Goal: Transaction & Acquisition: Purchase product/service

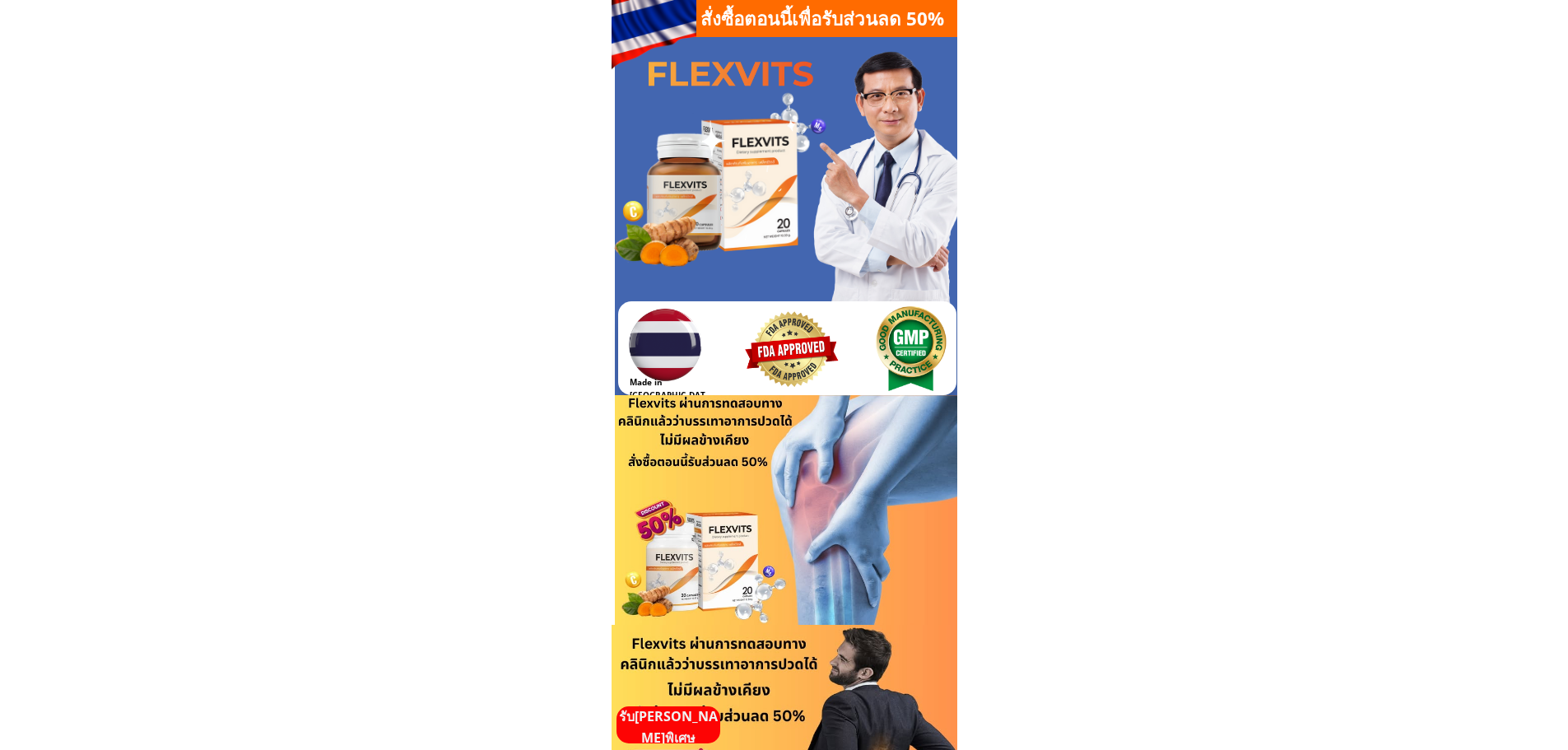
click at [666, 720] on p "รับ[PERSON_NAME]พิเศษ" at bounding box center [668, 727] width 104 height 42
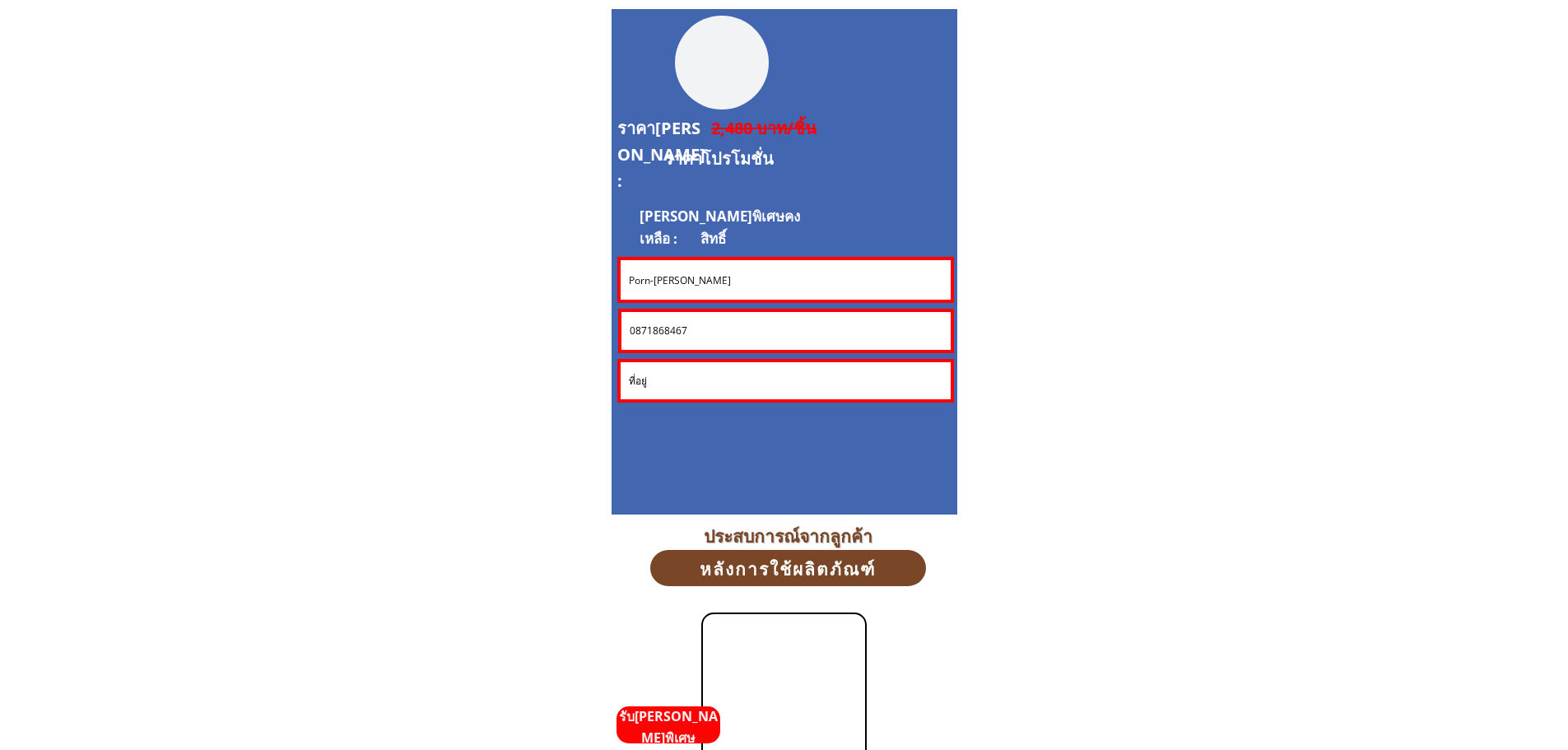
scroll to position [4445, 0]
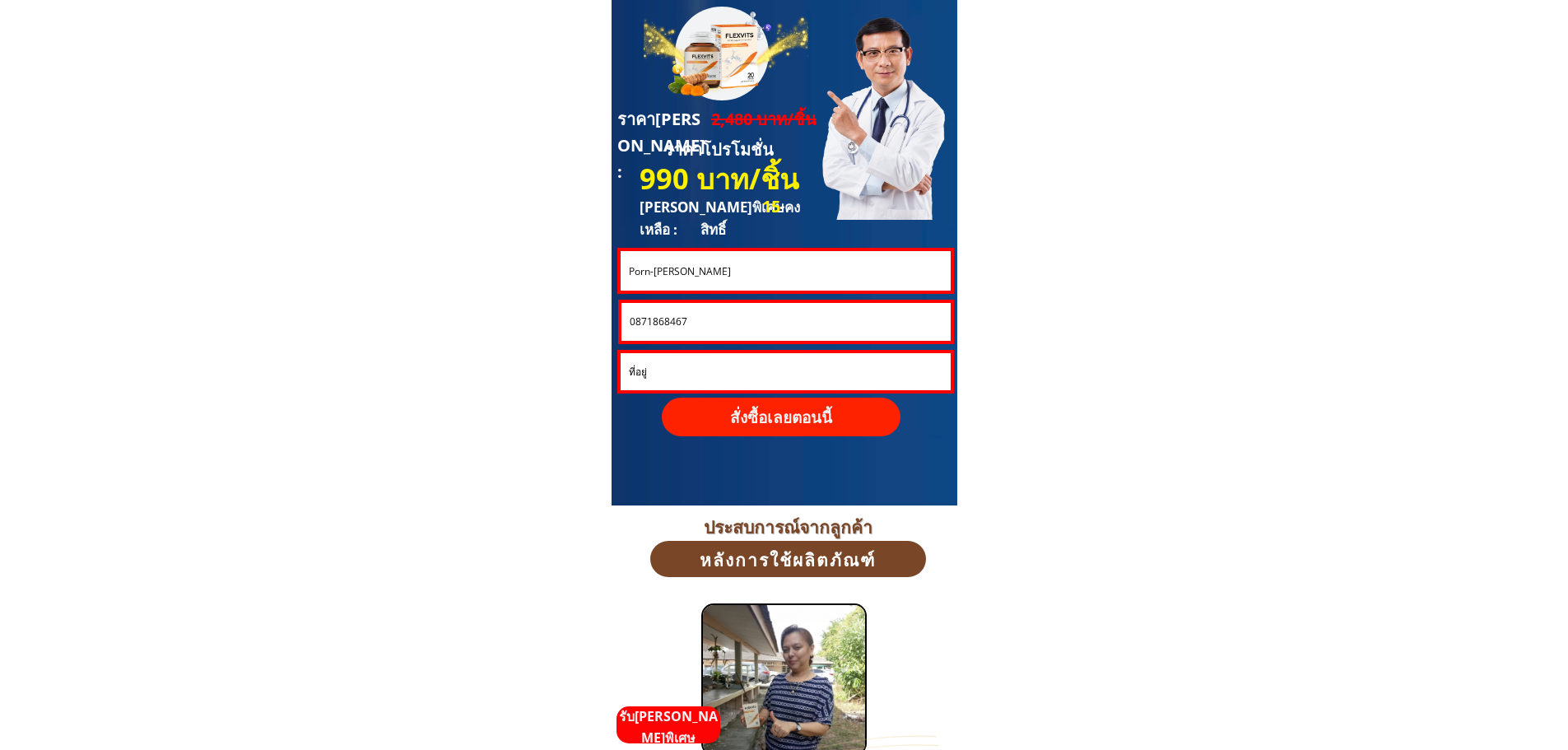
click at [674, 271] on input "Porn-anan Tananchai" at bounding box center [785, 271] width 321 height 39
paste input "[PERSON_NAME] [PERSON_NAME]วลัย"
type input "[PERSON_NAME] [PERSON_NAME]วลัย"
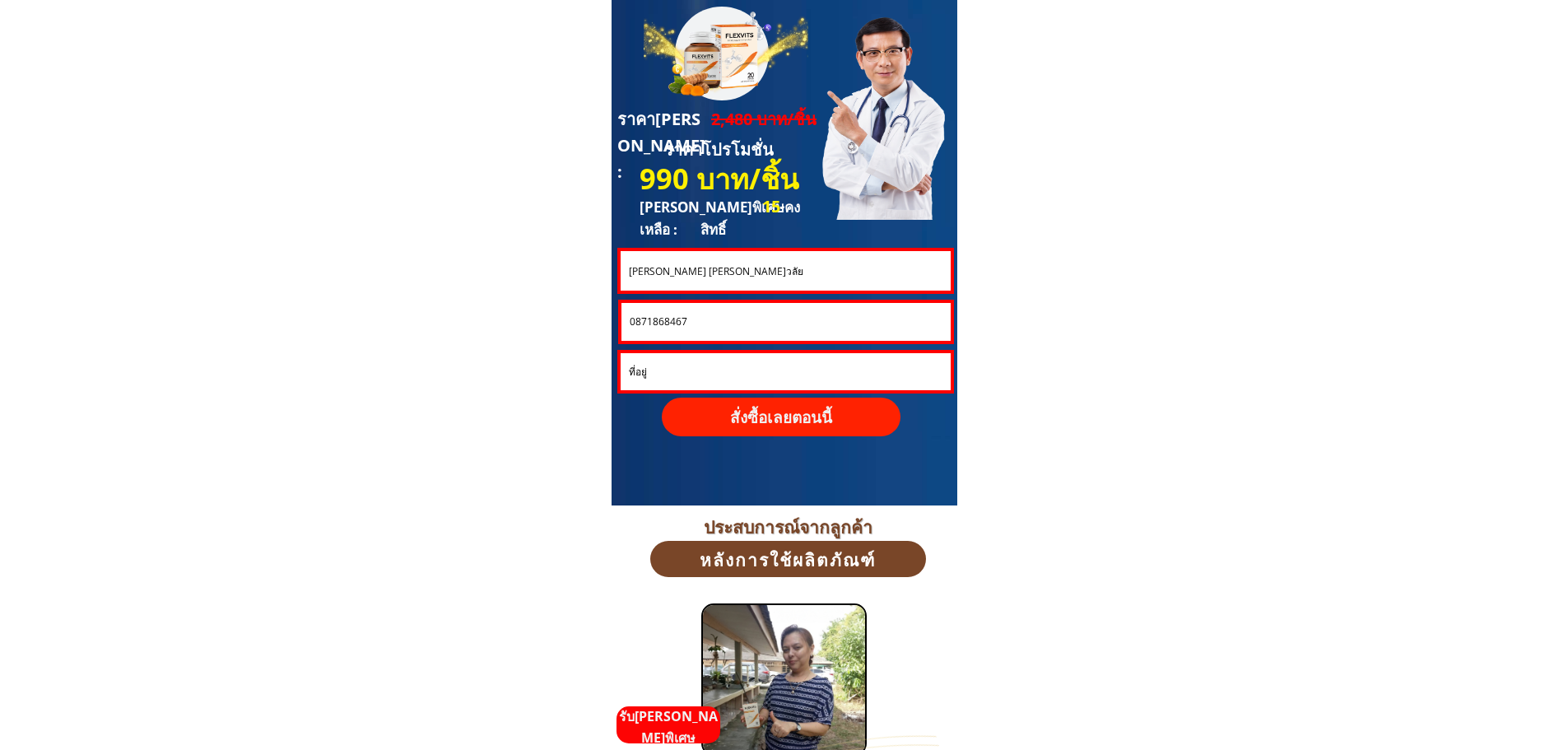
click at [695, 326] on input "0871868467" at bounding box center [786, 321] width 321 height 38
paste input "979500428"
type input "0979500428"
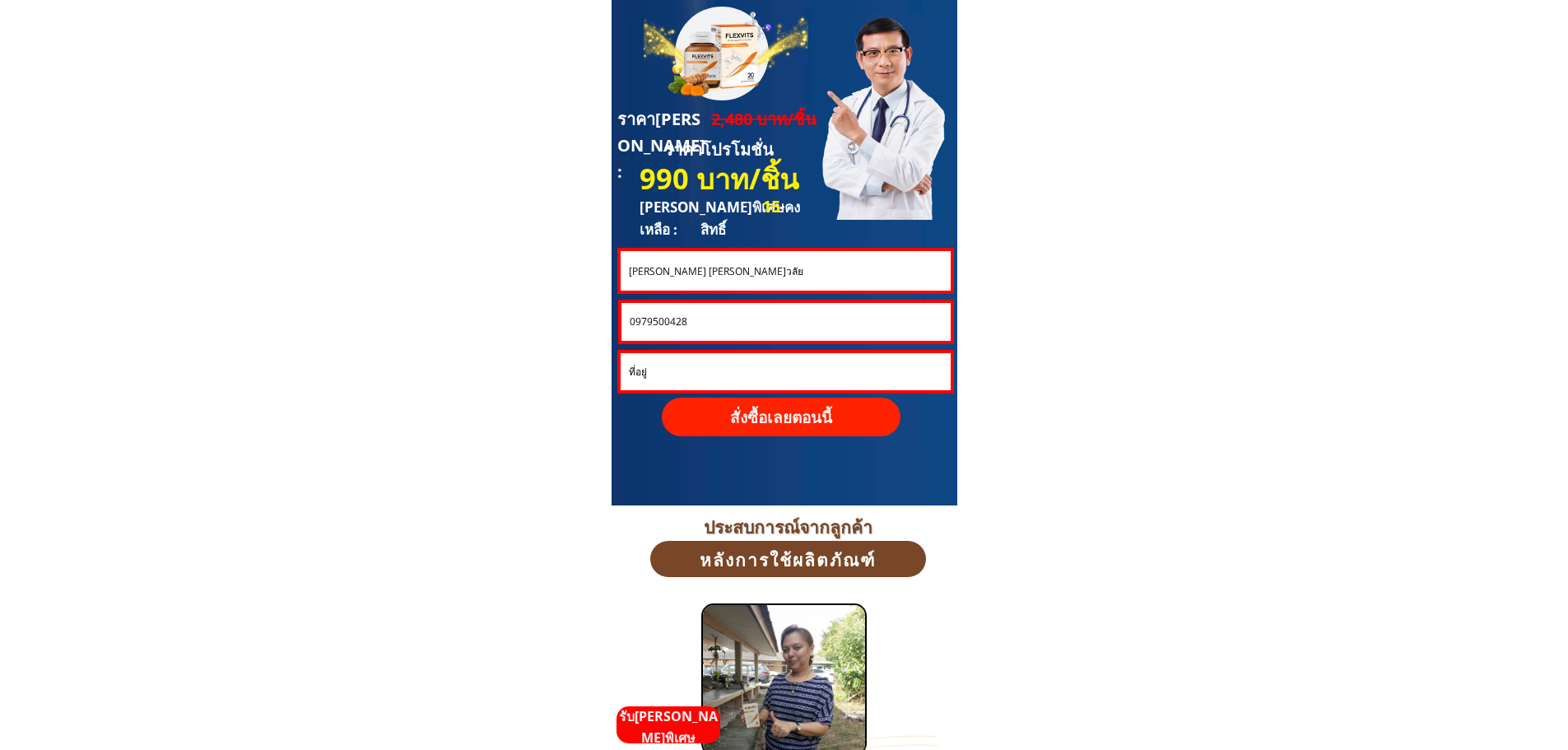
click at [771, 417] on p "สั่งซื้อเลยตอนนี้" at bounding box center [782, 417] width 239 height 38
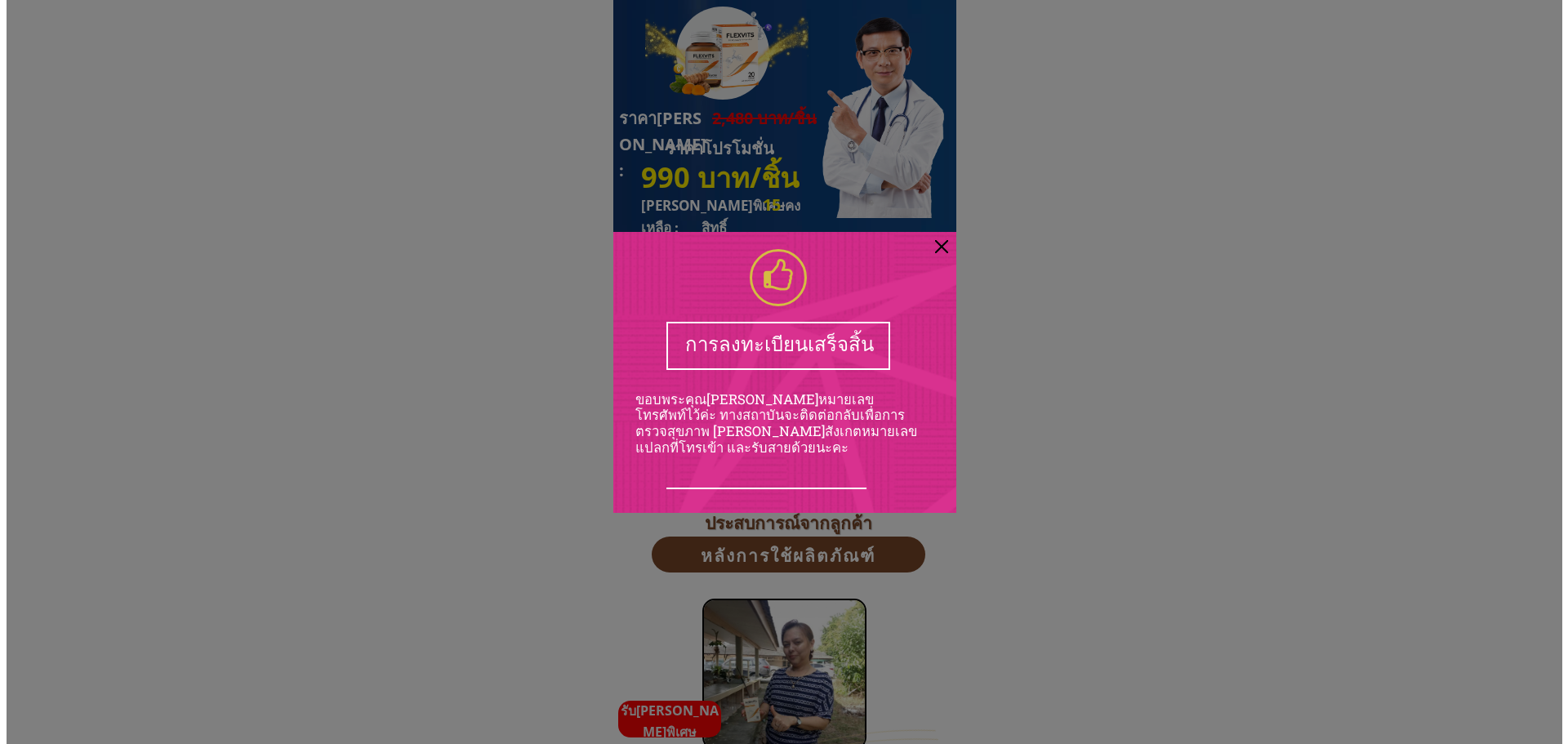
scroll to position [0, 0]
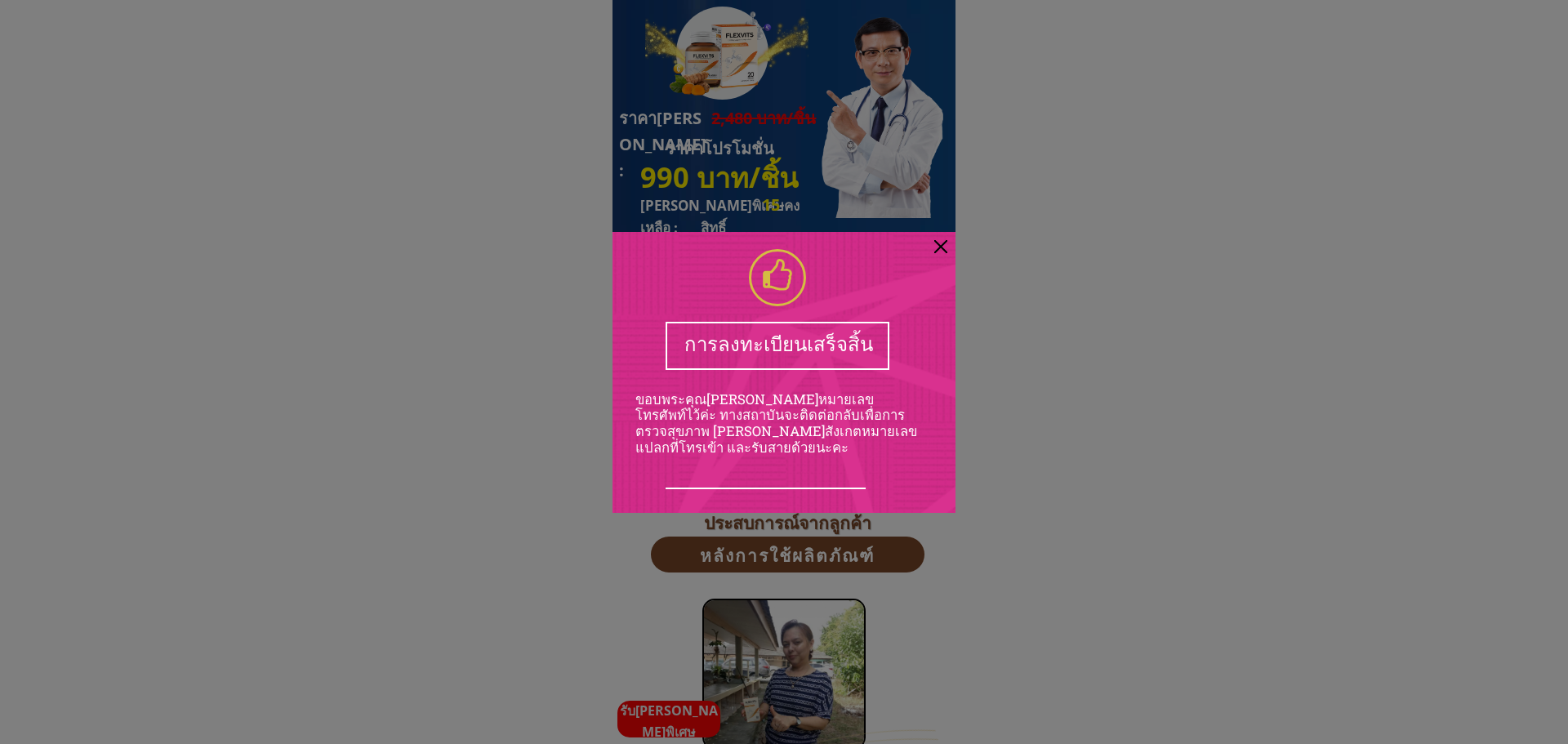
click at [942, 247] on div at bounding box center [941, 246] width 13 height 13
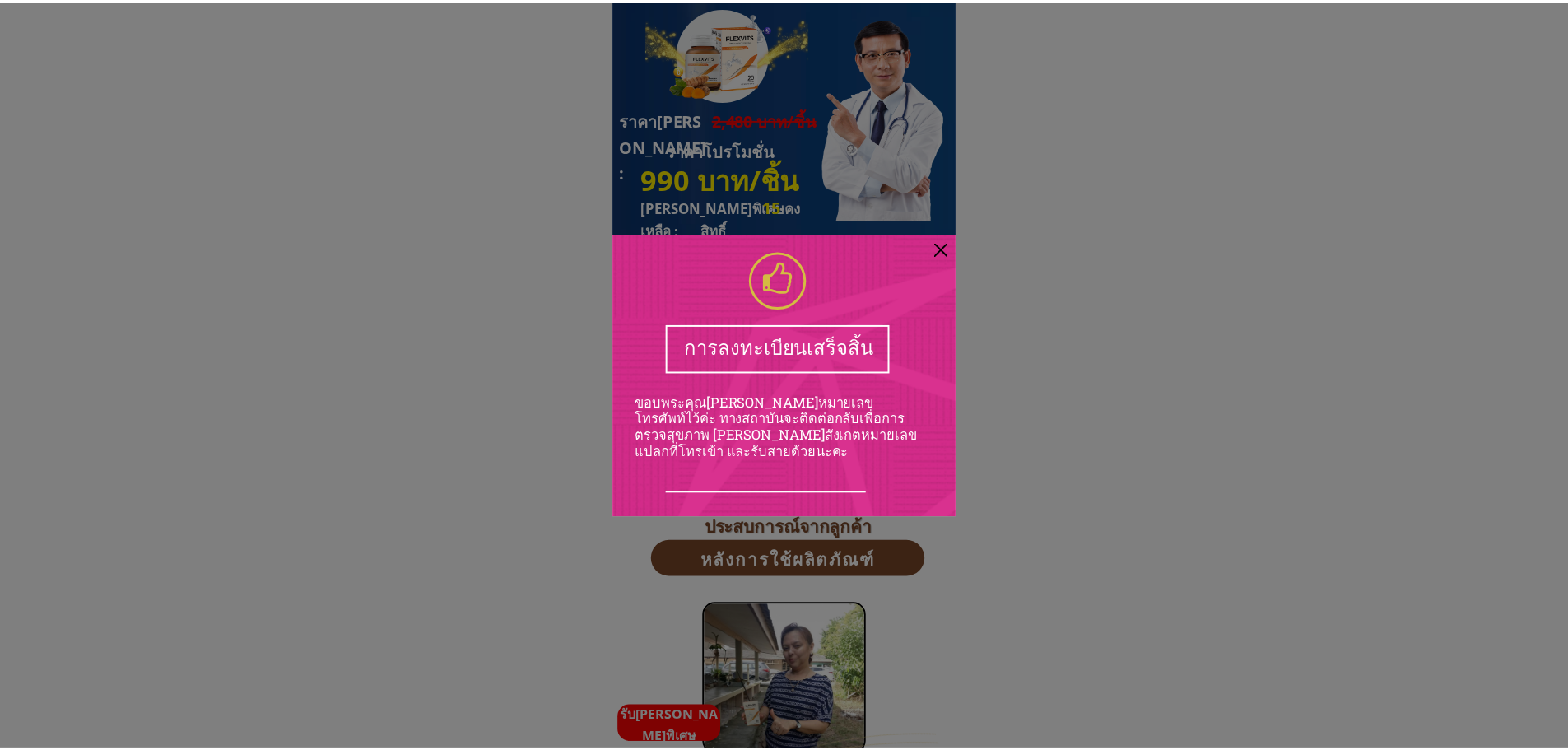
scroll to position [4445, 0]
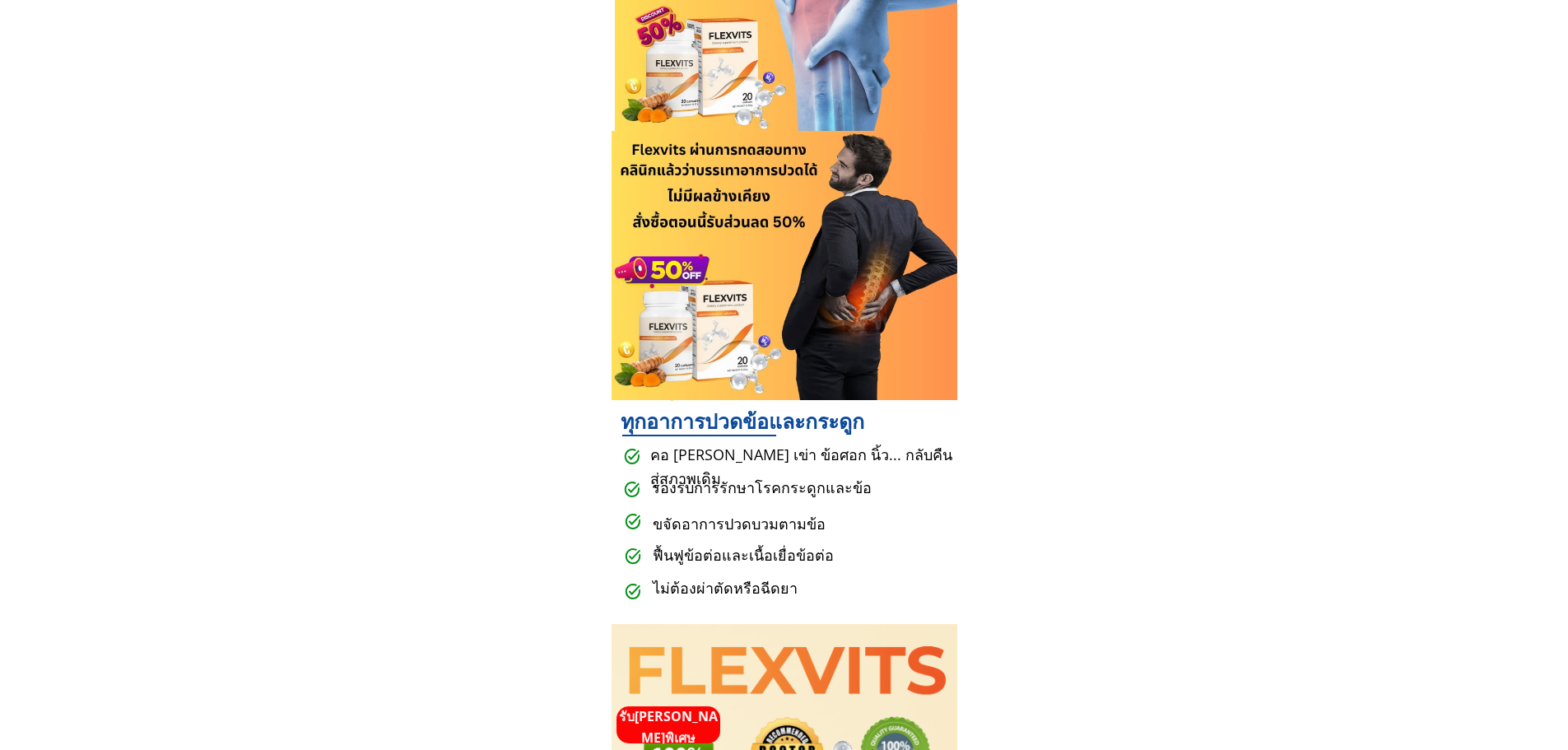
click at [670, 715] on p "รับ[PERSON_NAME]พิเศษ" at bounding box center [668, 727] width 104 height 42
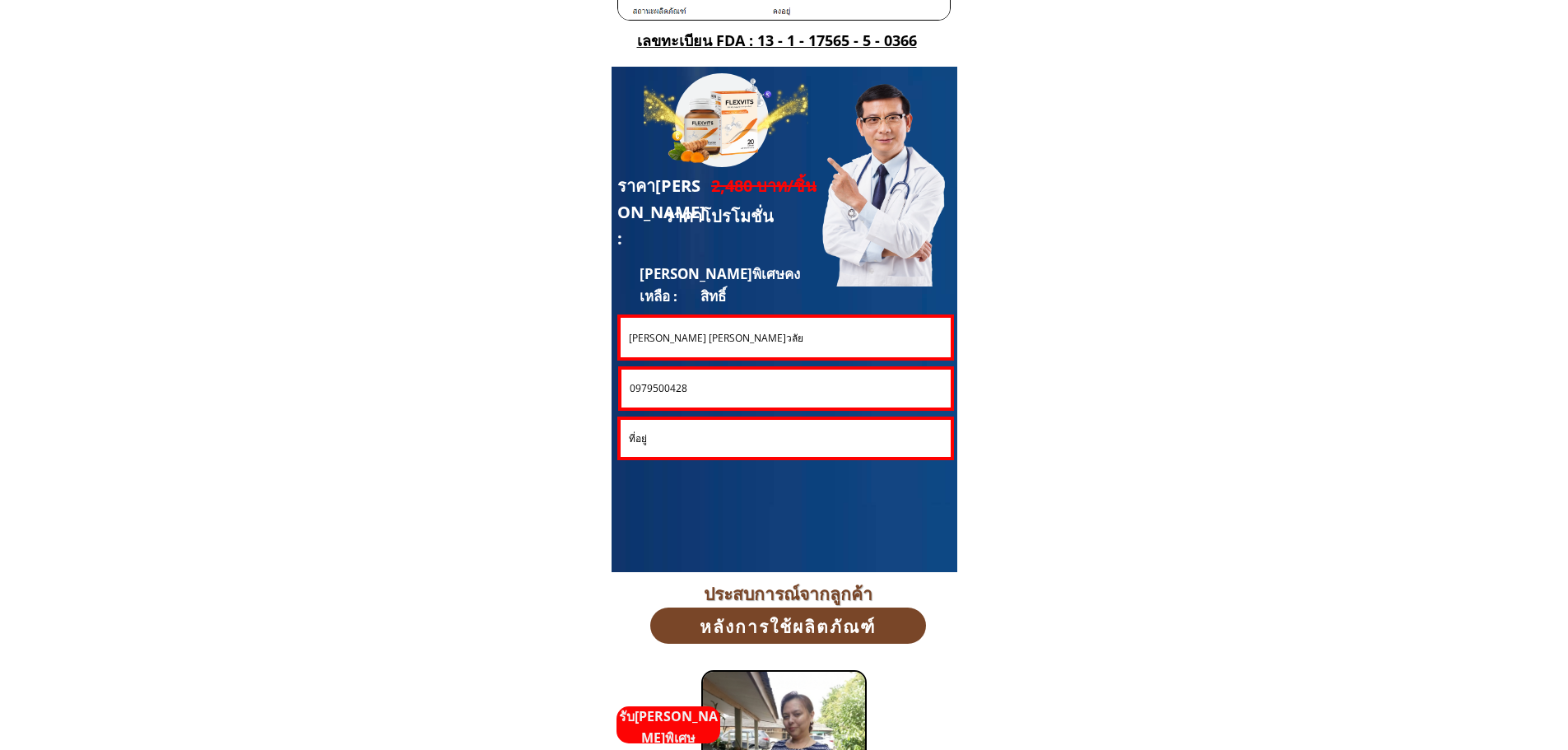
scroll to position [4445, 0]
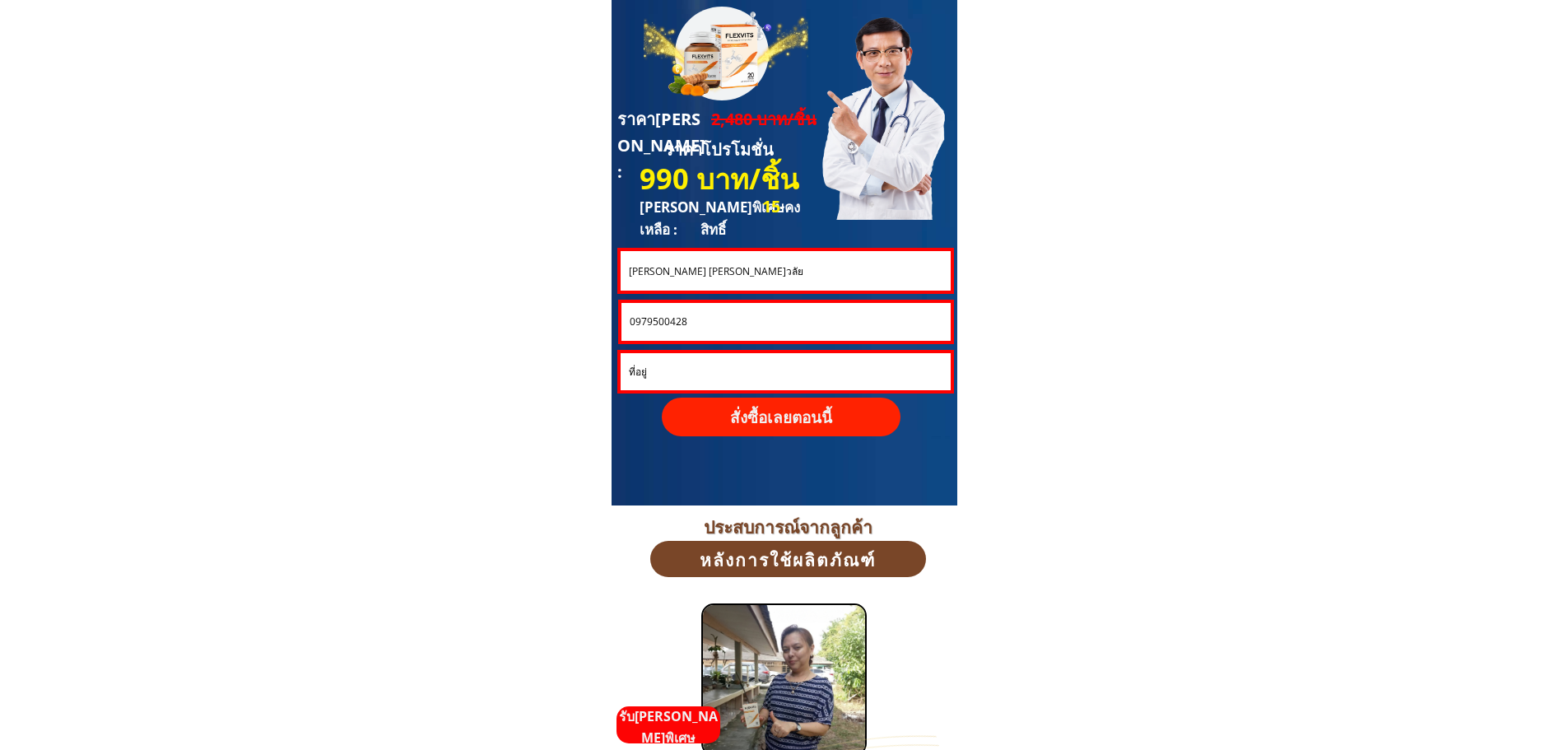
drag, startPoint x: 630, startPoint y: 273, endPoint x: 519, endPoint y: 274, distance: 111.0
paste input "ูชาติ บางหูช้าง"
type input "[PERSON_NAME] บางหูช้าง"
drag, startPoint x: 681, startPoint y: 319, endPoint x: 470, endPoint y: 319, distance: 211.0
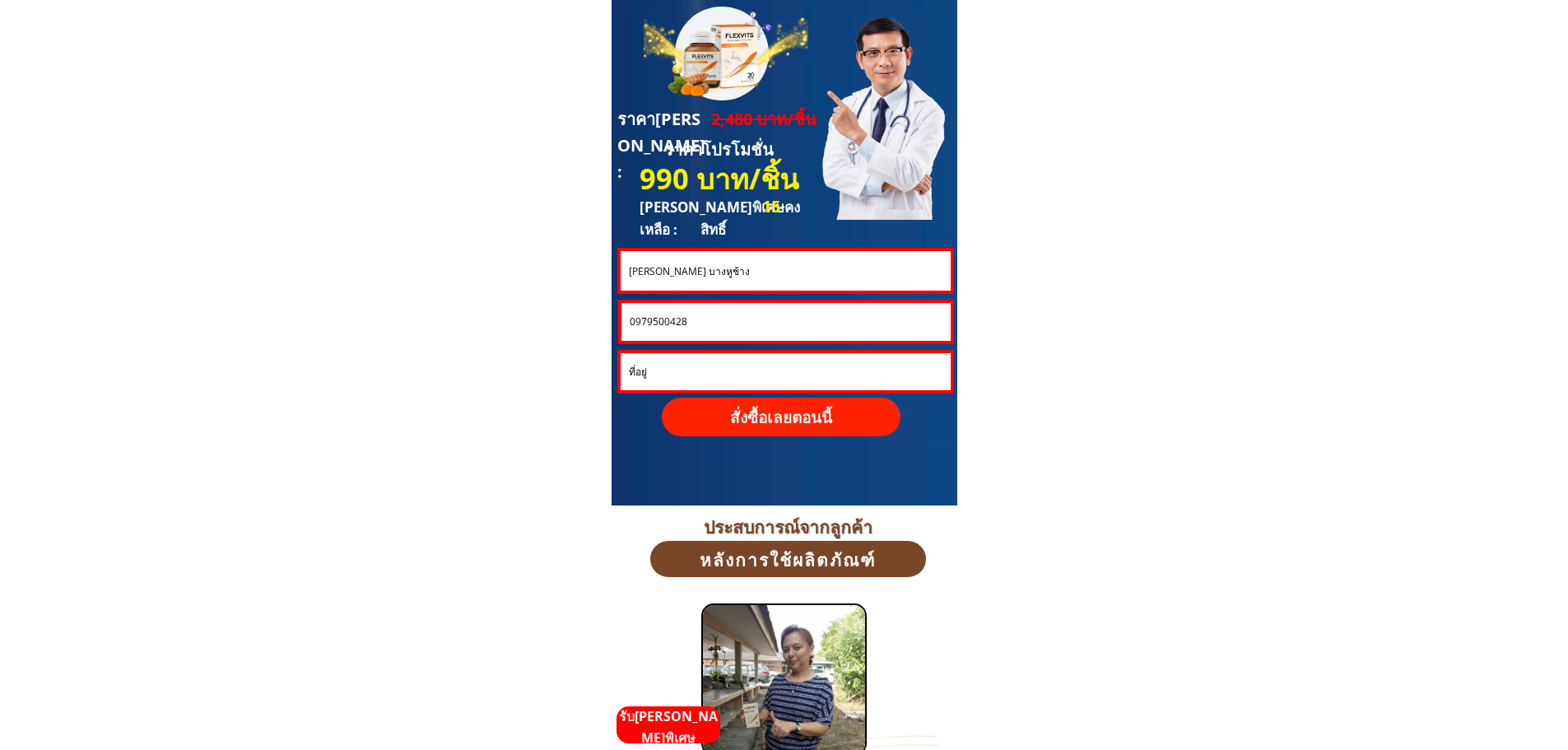
paste input "817215514"
type input "0817215514"
drag, startPoint x: 685, startPoint y: 376, endPoint x: 572, endPoint y: 376, distance: 113.0
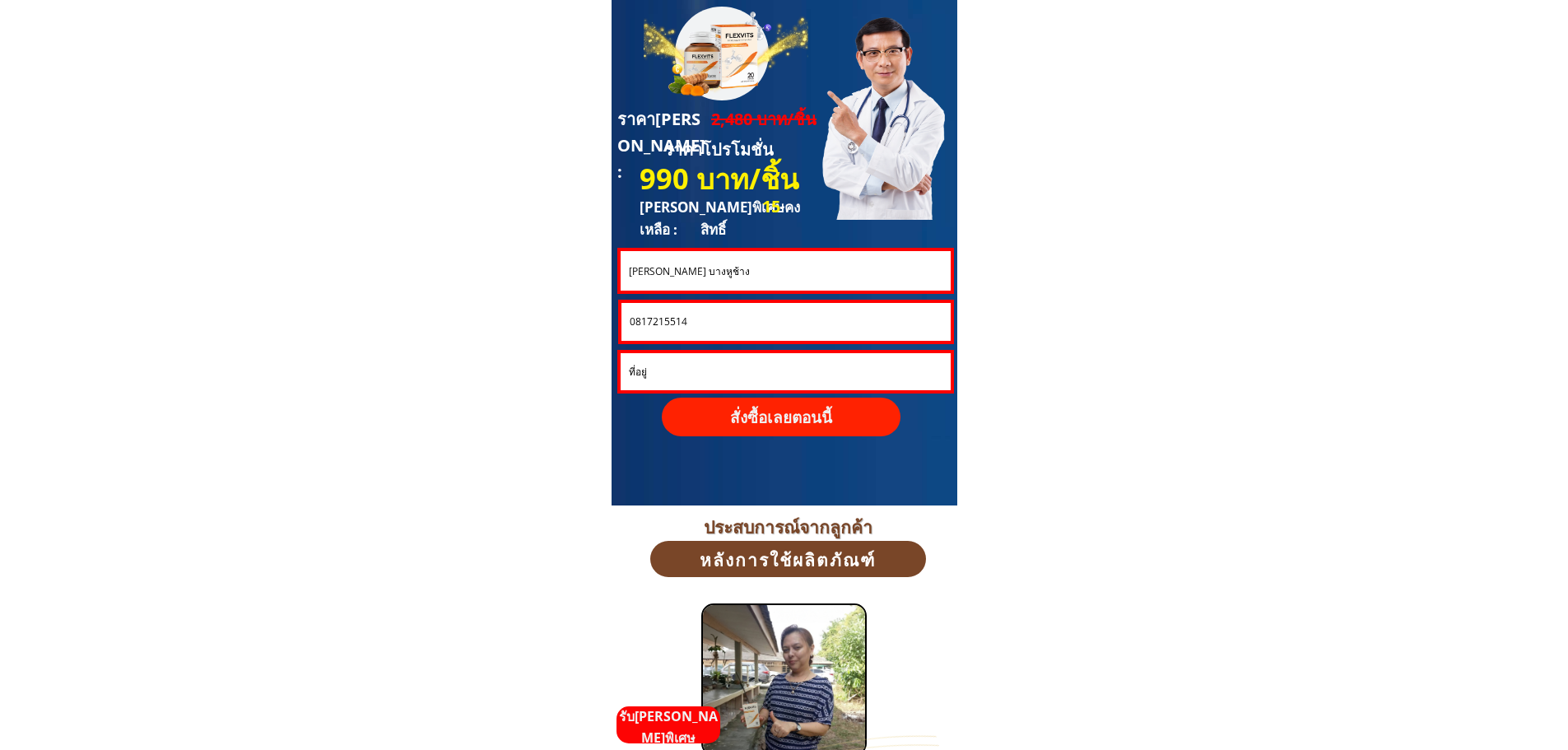
paste input "ใช้คับสนใจคับ [PERSON_NAME][PERSON_NAME] เลขที่49/14ม.1ซ.ชุมชนวัดหูช้าง ถ.[PERS…"
click at [866, 371] on input "ใช้คับสนใจคับ [PERSON_NAME][PERSON_NAME] เลขที่49/14ม.1ซ.ชุมชนวัดหูช้าง ถ.[PERS…" at bounding box center [785, 372] width 322 height 37
drag, startPoint x: 844, startPoint y: 371, endPoint x: 997, endPoint y: 375, distance: 153.1
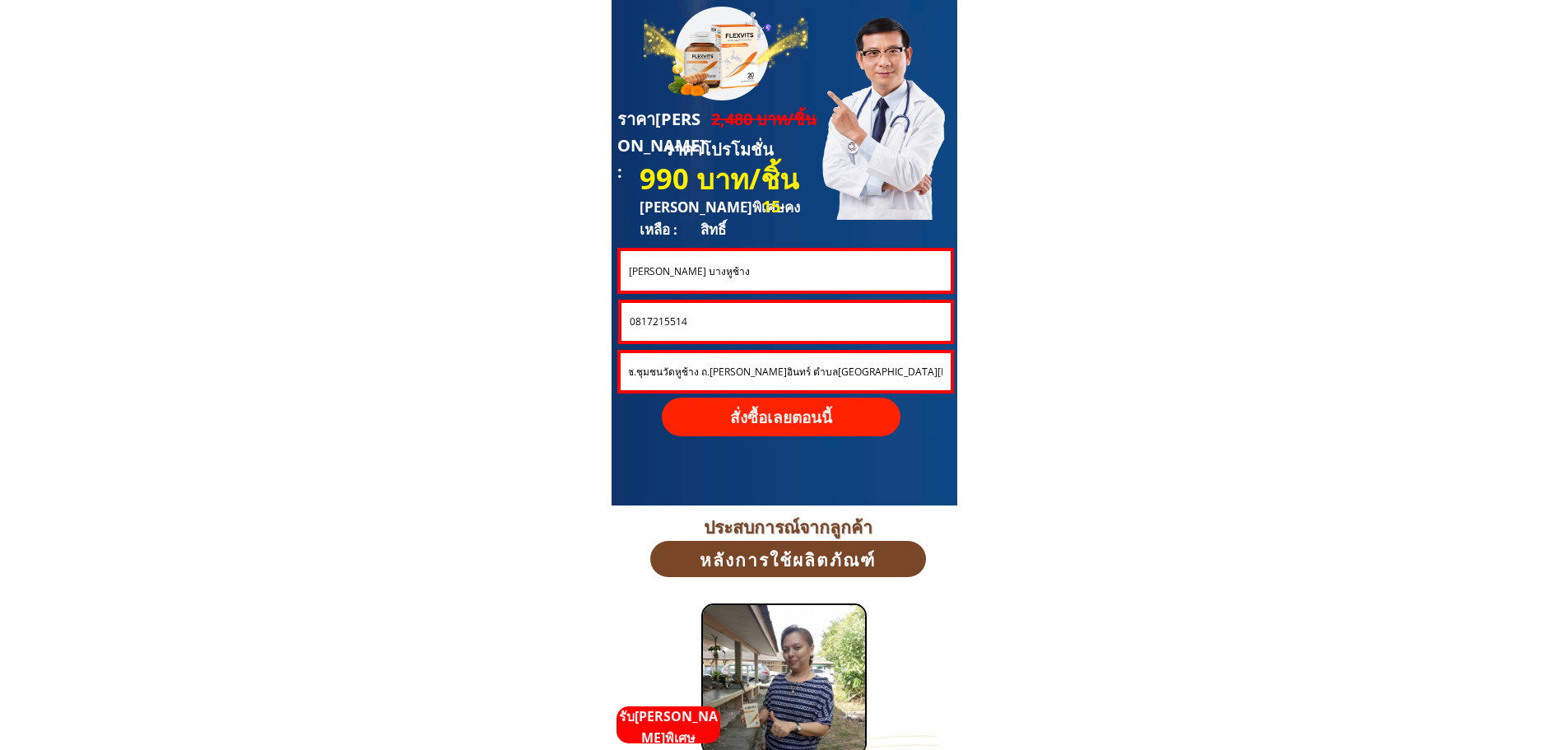
click at [704, 375] on input "ใช้คับสนใจคับ [PERSON_NAME][PERSON_NAME] เลขที่49/14ม.1ซ.ชุมชนวัดหูช้าง ถ.[PERS…" at bounding box center [785, 372] width 322 height 37
drag, startPoint x: 685, startPoint y: 373, endPoint x: 531, endPoint y: 378, distance: 154.1
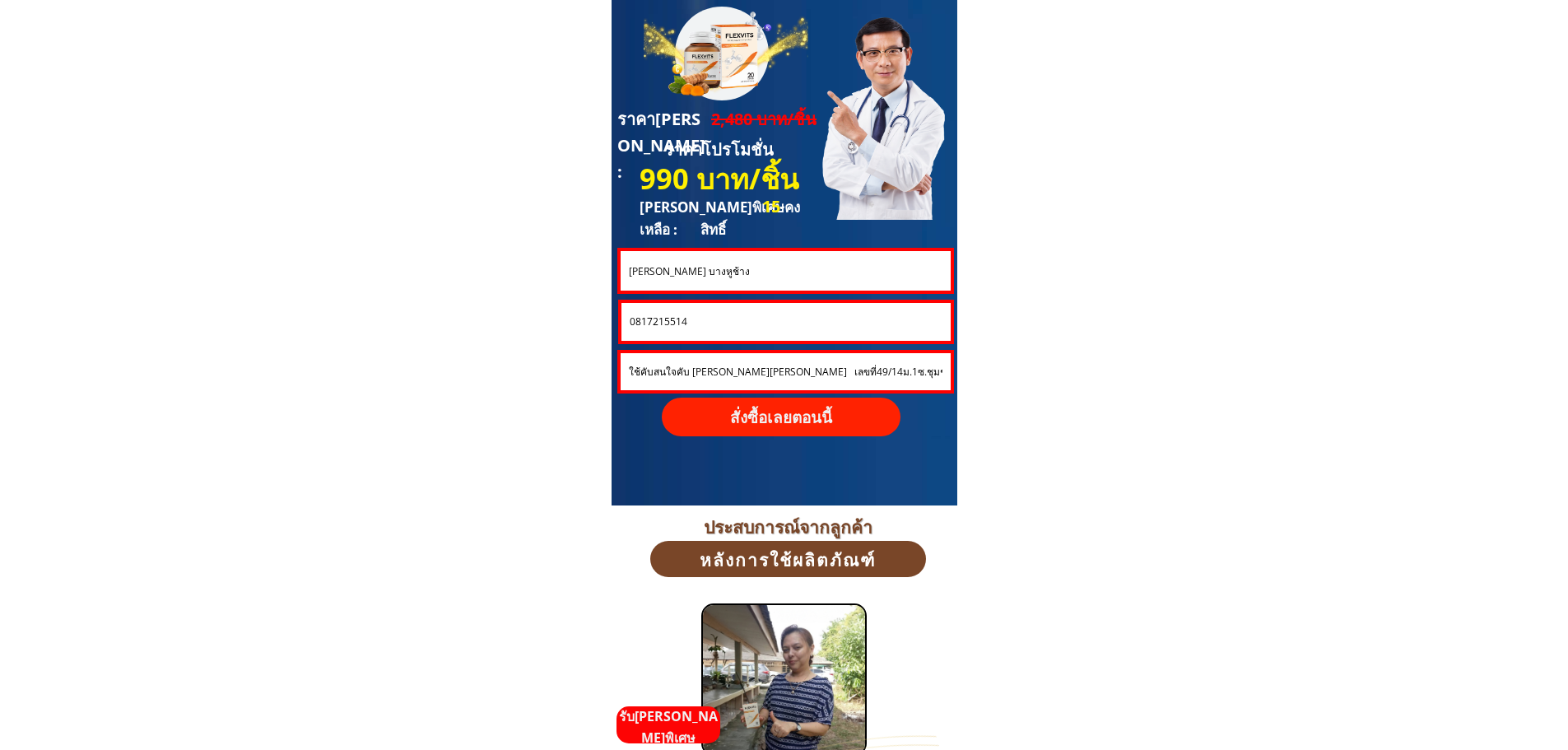
type input "[PERSON_NAME][PERSON_NAME] เลขที่49/14ม.1ซ.ชุมชนวัดหูช้าง ถ.[PERSON_NAME]อินทร์…"
click at [798, 413] on p "สั่งซื้อเลยตอนนี้" at bounding box center [782, 417] width 239 height 38
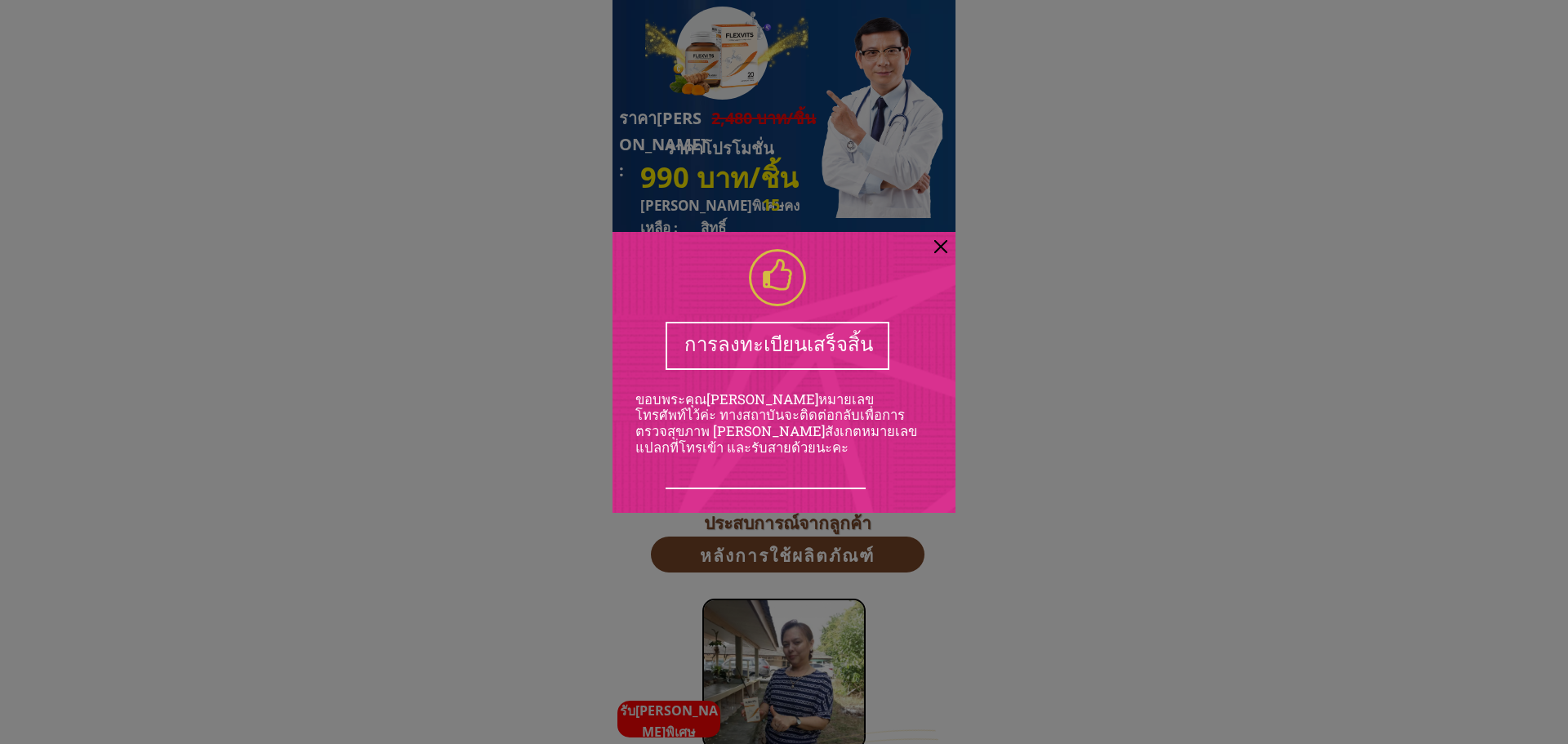
click at [942, 249] on div at bounding box center [941, 246] width 13 height 13
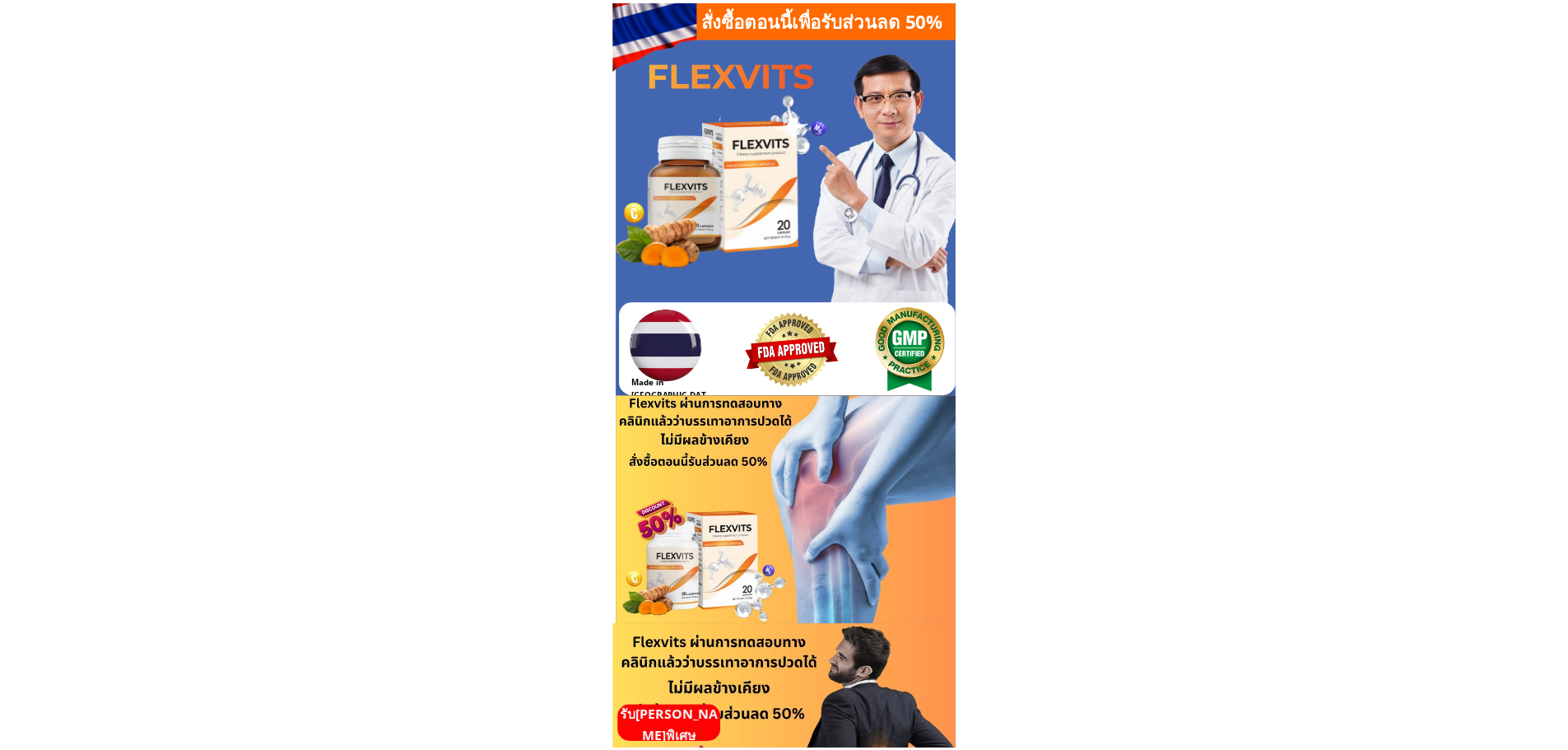
scroll to position [4445, 0]
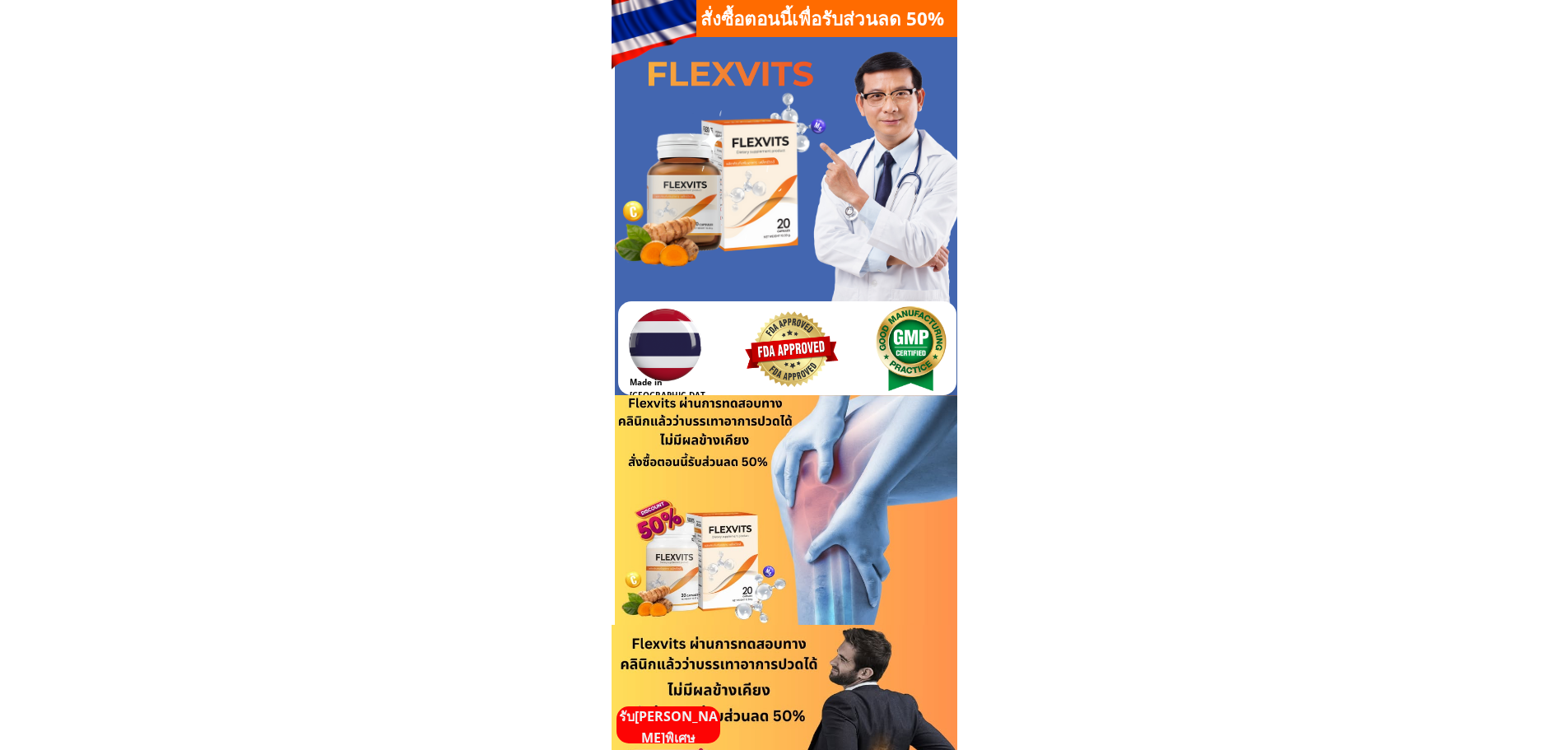
click at [672, 728] on p "รับ[PERSON_NAME]พิเศษ" at bounding box center [668, 727] width 104 height 42
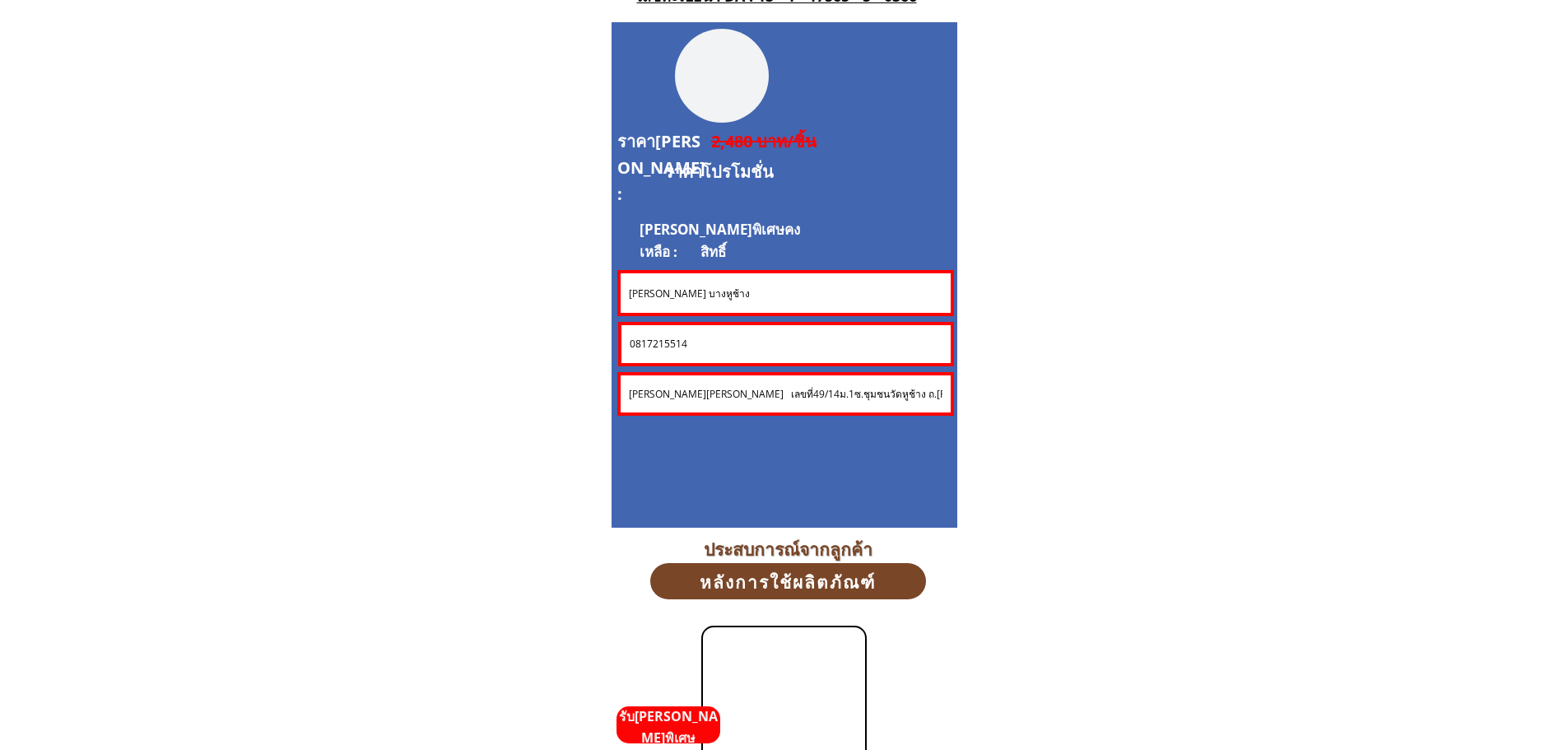
scroll to position [4445, 0]
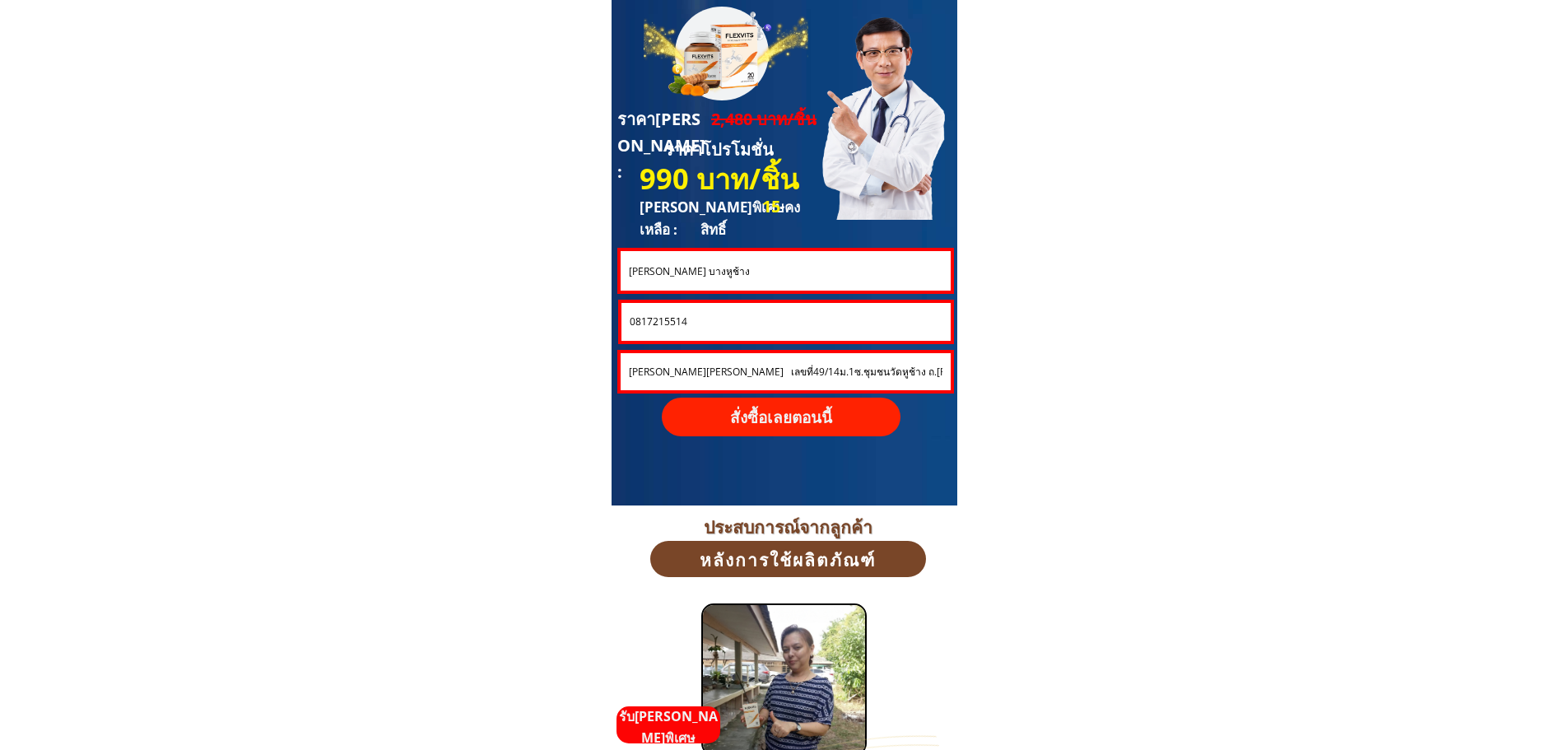
drag, startPoint x: 699, startPoint y: 275, endPoint x: 529, endPoint y: 271, distance: 170.0
paste input "นุชา แซ่ตัน"
type input "อนุชา แซ่ตัน"
drag, startPoint x: 694, startPoint y: 322, endPoint x: 572, endPoint y: 308, distance: 122.8
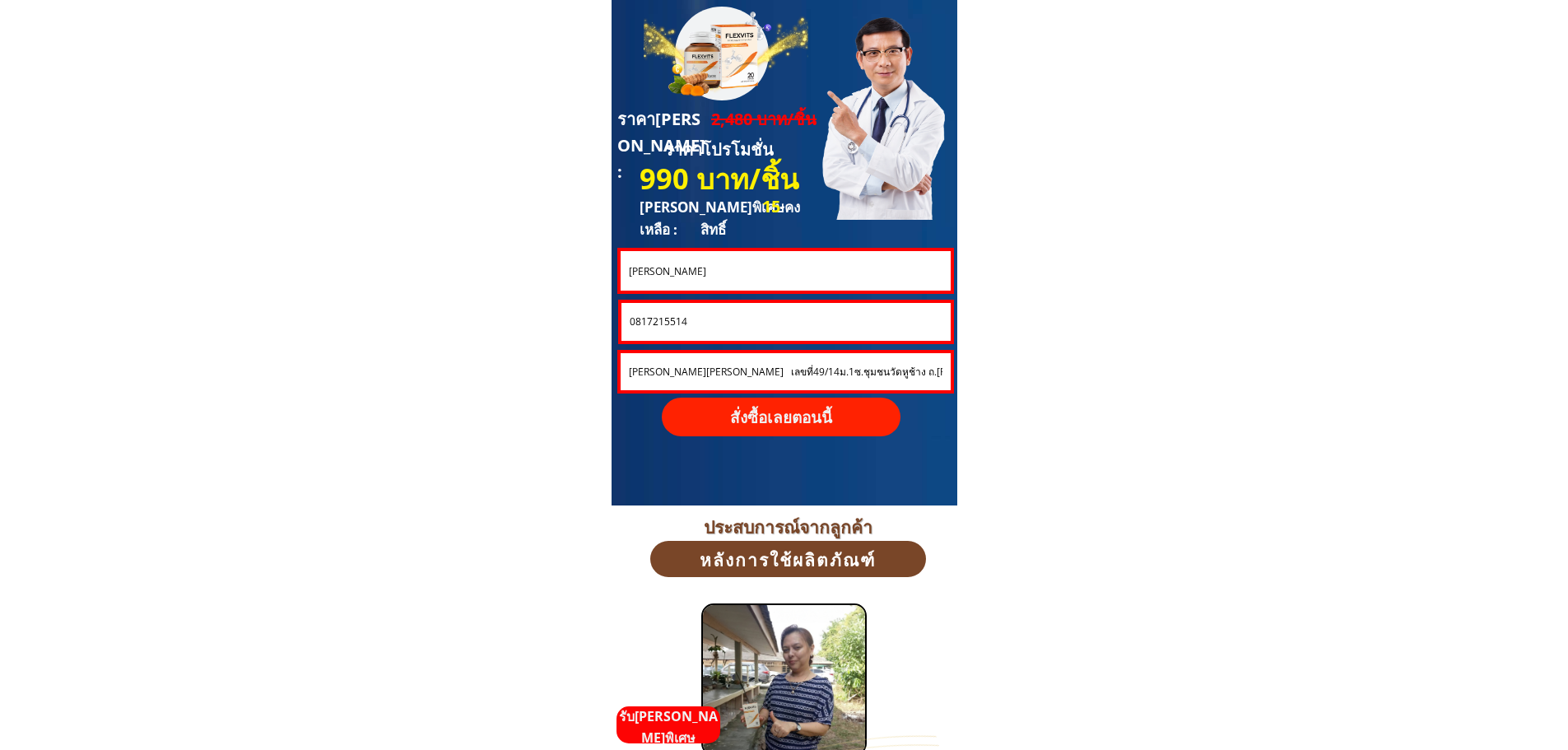
paste input "654542972"
type input "0654542972"
click at [704, 375] on input "[PERSON_NAME][PERSON_NAME] เลขที่49/14ม.1ซ.ชุมชนวัดหูช้าง ถ.[PERSON_NAME]อินทร์…" at bounding box center [785, 372] width 322 height 37
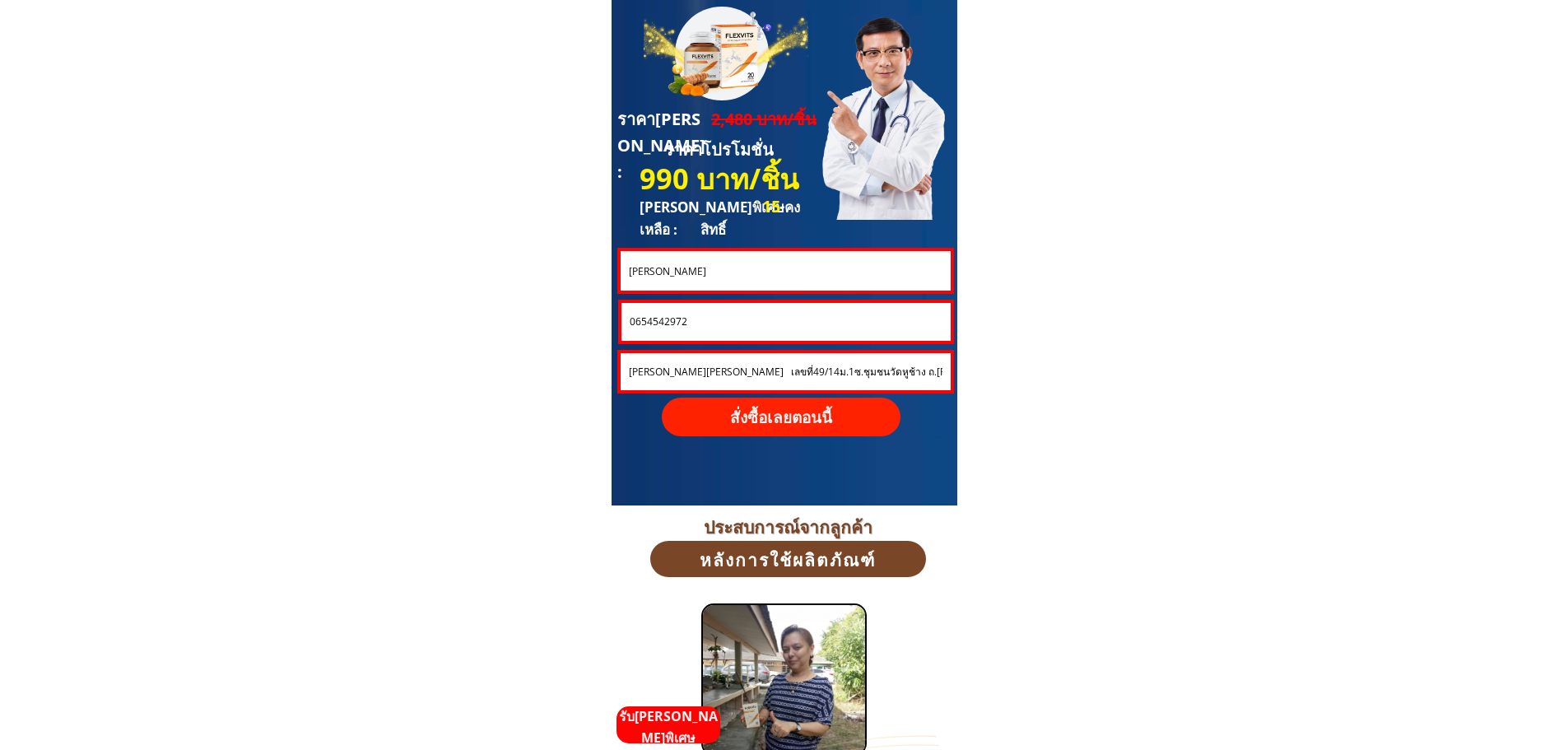
click at [704, 375] on input "[PERSON_NAME][PERSON_NAME] เลขที่49/14ม.1ซ.ชุมชนวัดหูช้าง ถ.[PERSON_NAME]อินทร์…" at bounding box center [785, 372] width 322 height 37
paste input "45/3ม15ต.เขาขลุง อ.บ้านโป่ง จ.ราชบุรี 70110"
type input "45/3ม15ต.เขาขลุง อ.บ้านโป่ง จ.ราชบุรี 70110"
click at [801, 420] on p "สั่งซื้อเลยตอนนี้" at bounding box center [782, 417] width 239 height 38
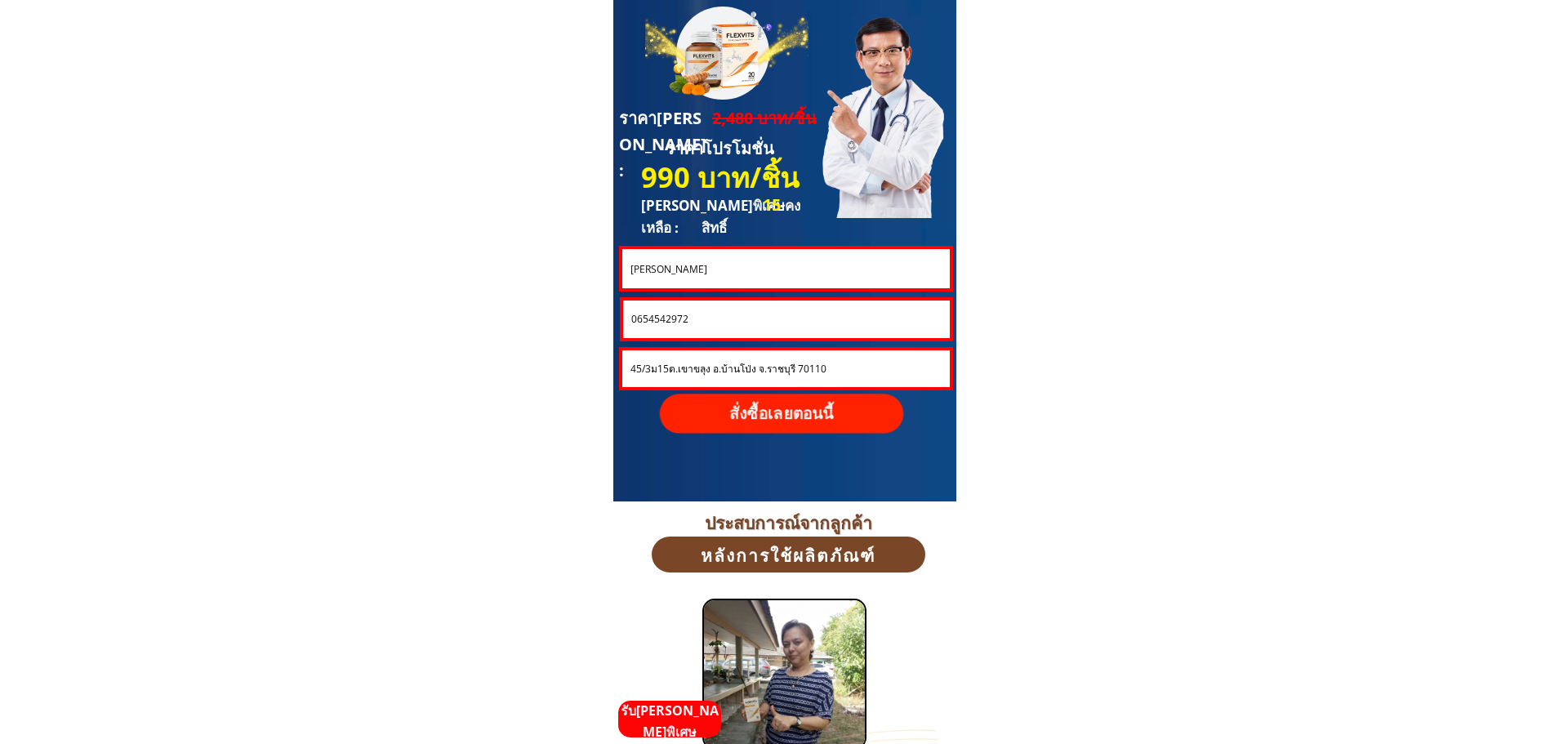
scroll to position [0, 0]
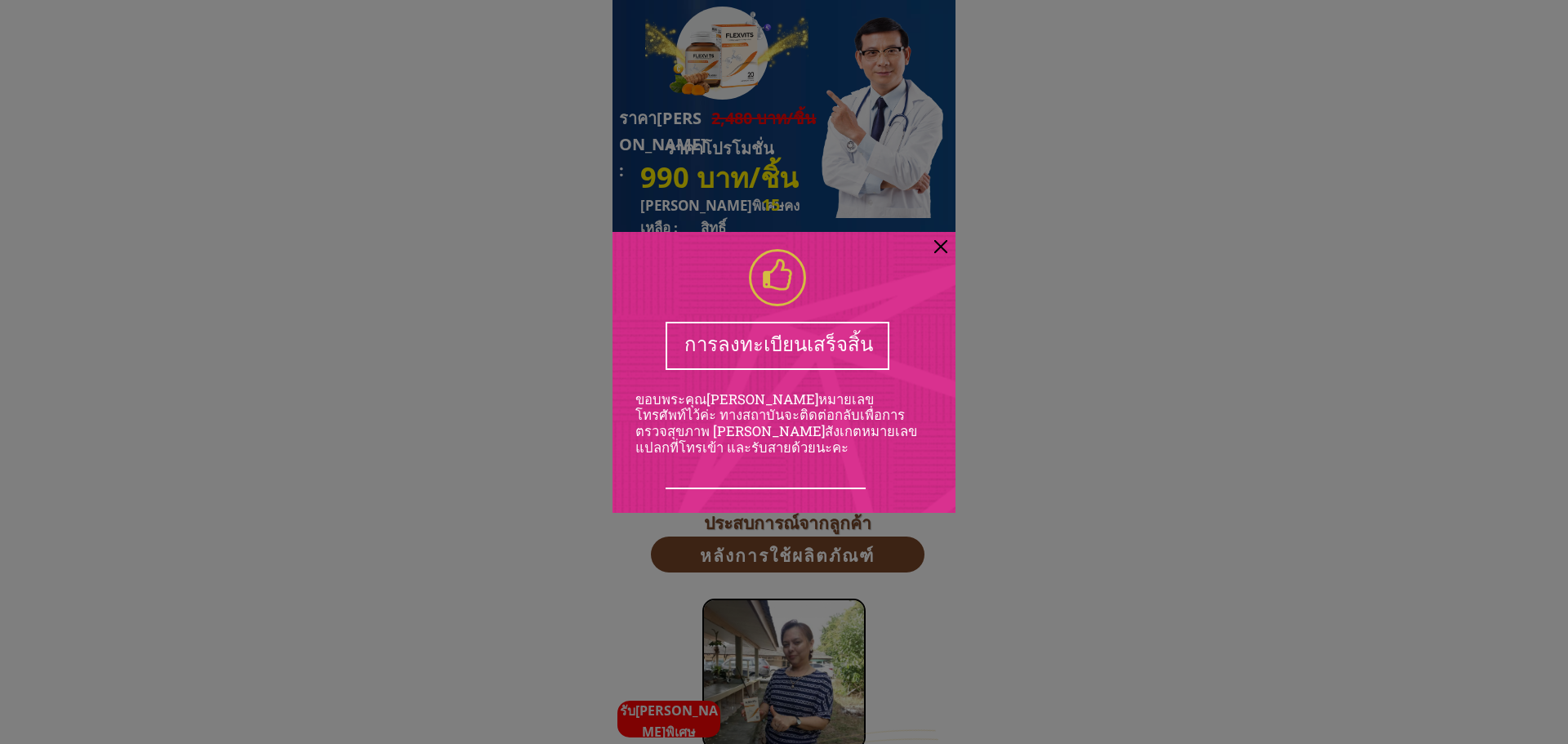
click at [941, 243] on div at bounding box center [941, 246] width 13 height 13
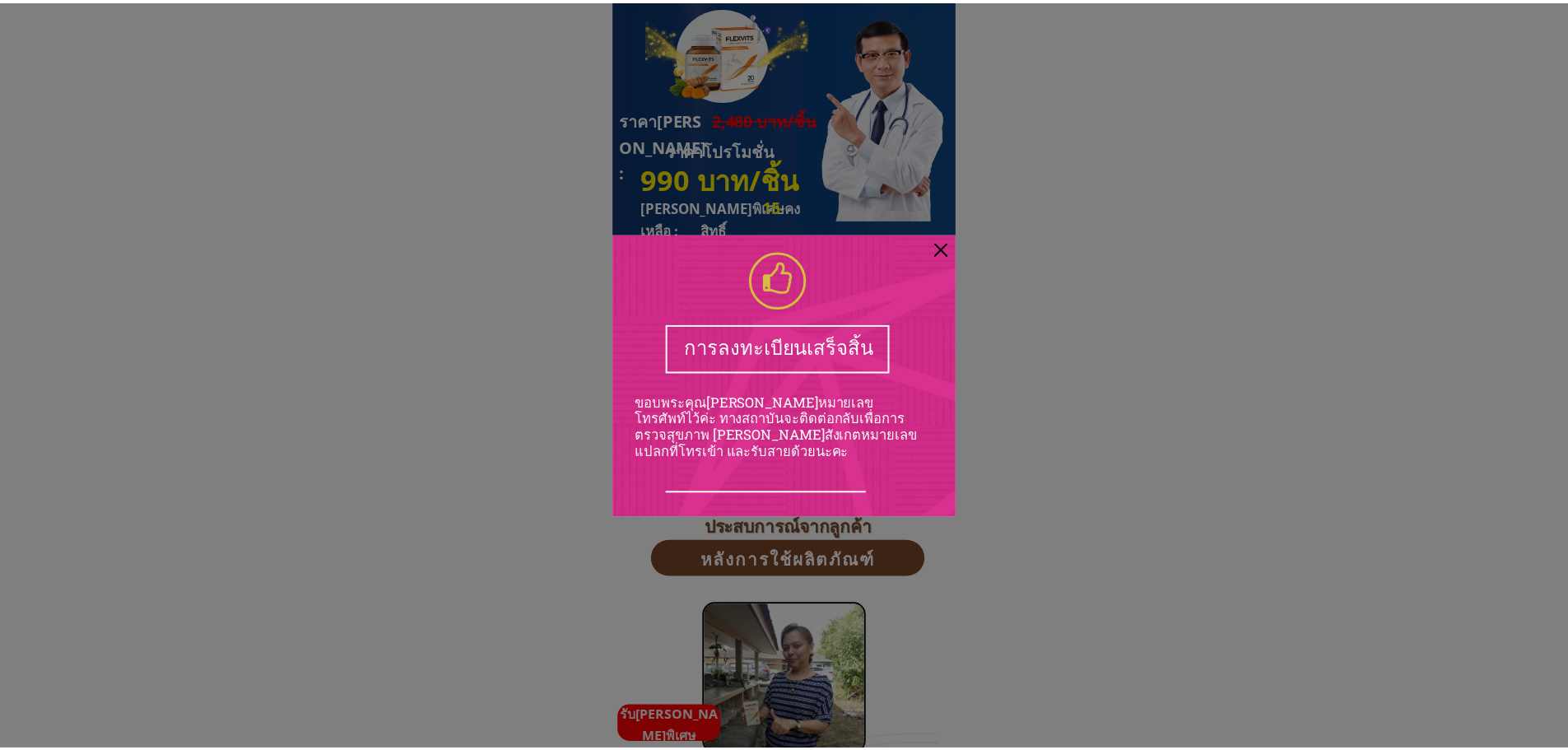
scroll to position [4445, 0]
